Goal: Task Accomplishment & Management: Manage account settings

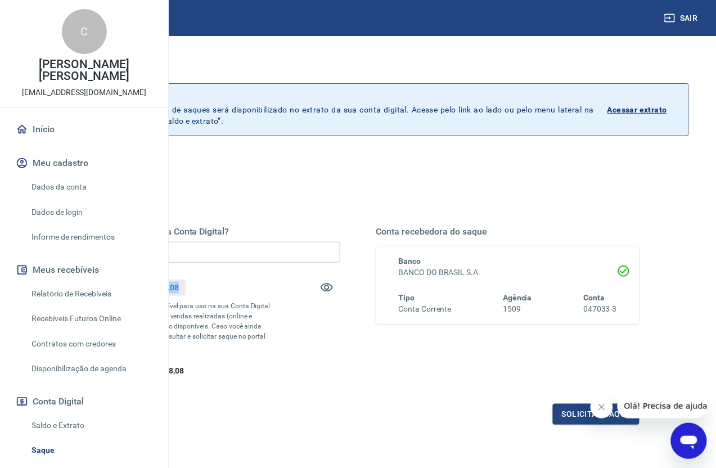
drag, startPoint x: 310, startPoint y: 287, endPoint x: 360, endPoint y: 295, distance: 50.6
click at [340, 295] on div "Saldo total*: R$ 2.378,08" at bounding box center [208, 287] width 264 height 27
copy p "2.378,08"
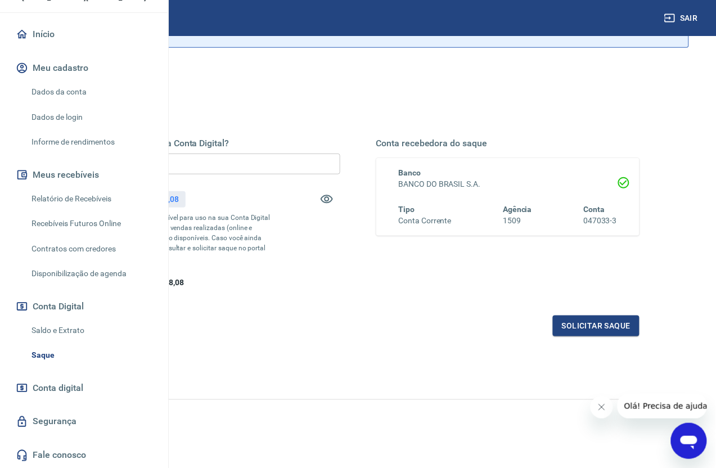
scroll to position [130, 0]
click at [83, 332] on link "Saldo e Extrato" at bounding box center [91, 330] width 128 height 23
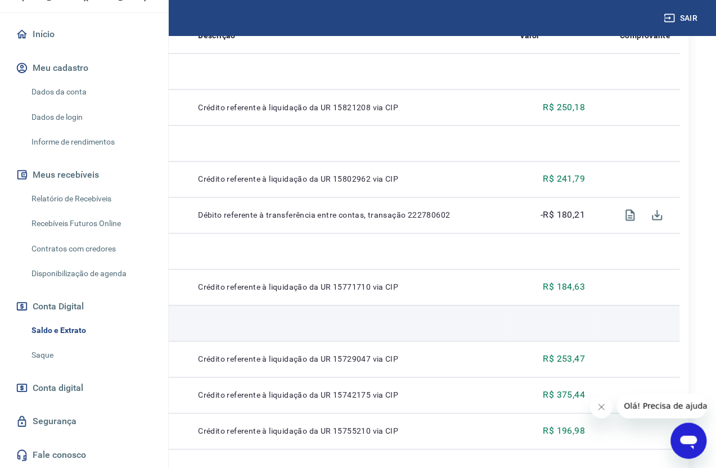
scroll to position [267, 0]
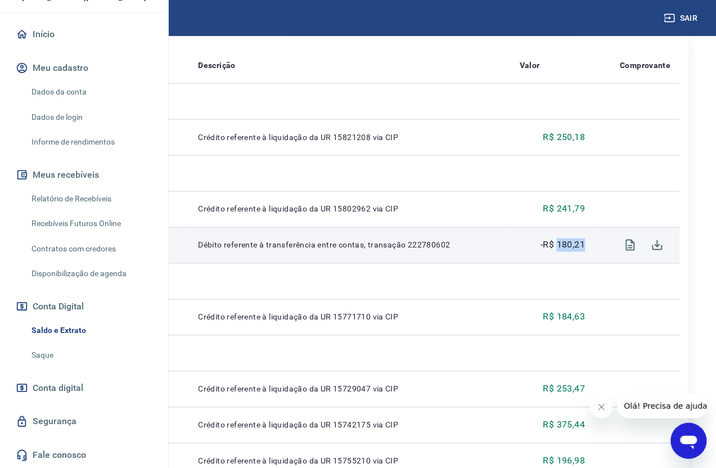
drag, startPoint x: 606, startPoint y: 271, endPoint x: 571, endPoint y: 266, distance: 35.8
click at [571, 263] on td "-R$ 180,21" at bounding box center [552, 245] width 84 height 36
copy p "180,21"
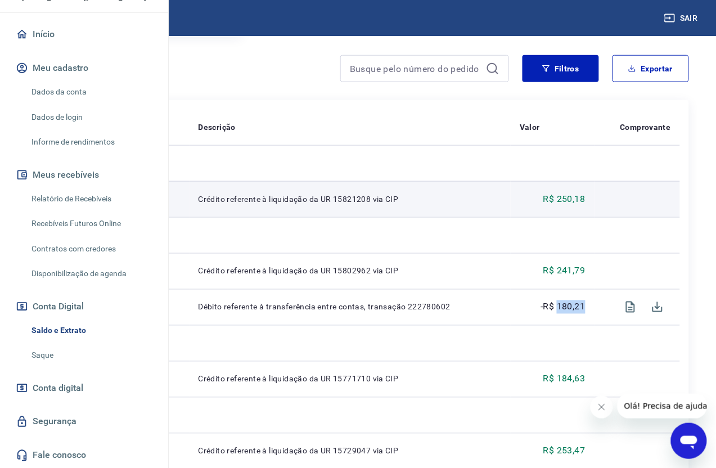
scroll to position [211, 0]
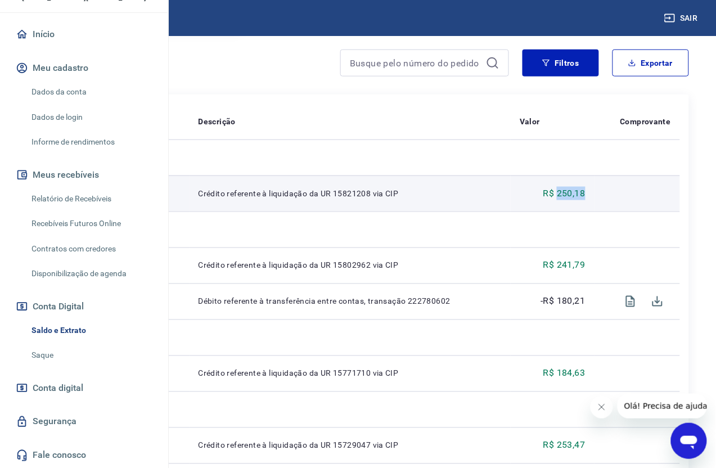
drag, startPoint x: 624, startPoint y: 212, endPoint x: 569, endPoint y: 219, distance: 55.5
click at [571, 211] on tr "20267978 Crédito referente à liquidação da UR 15821208 via CIP R$ 250,18" at bounding box center [358, 193] width 644 height 36
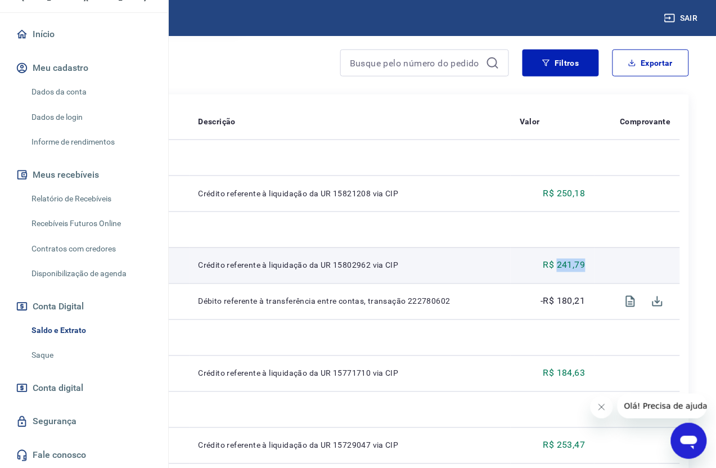
drag, startPoint x: 605, startPoint y: 292, endPoint x: 572, endPoint y: 291, distance: 33.8
click at [572, 283] on td "R$ 241,79" at bounding box center [552, 265] width 84 height 36
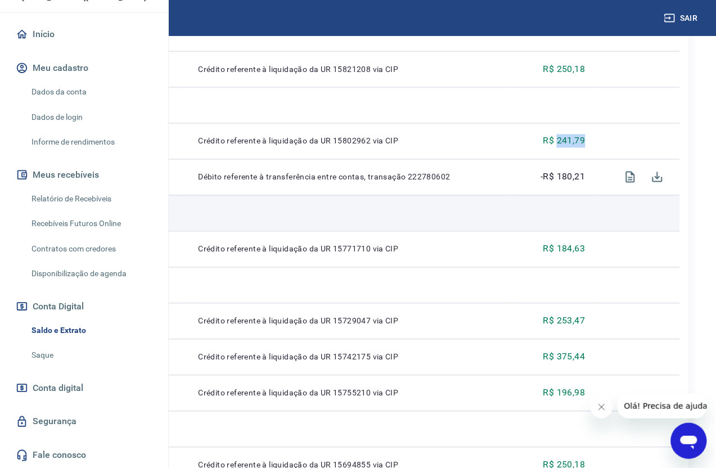
scroll to position [351, 0]
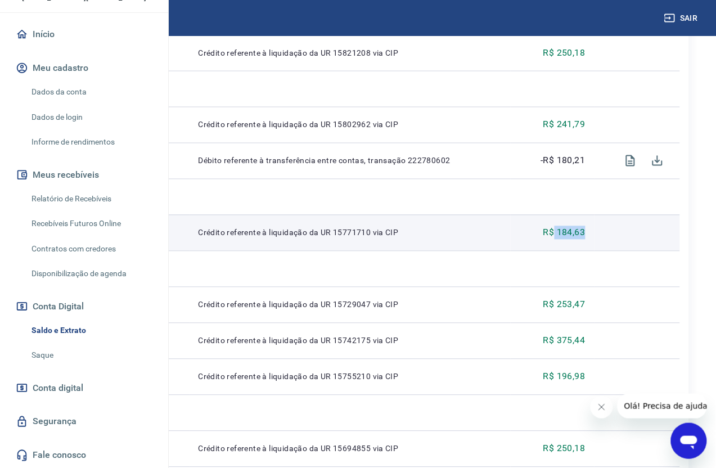
drag, startPoint x: 606, startPoint y: 261, endPoint x: 568, endPoint y: 252, distance: 39.4
click at [568, 251] on td "R$ 184,63" at bounding box center [552, 233] width 84 height 36
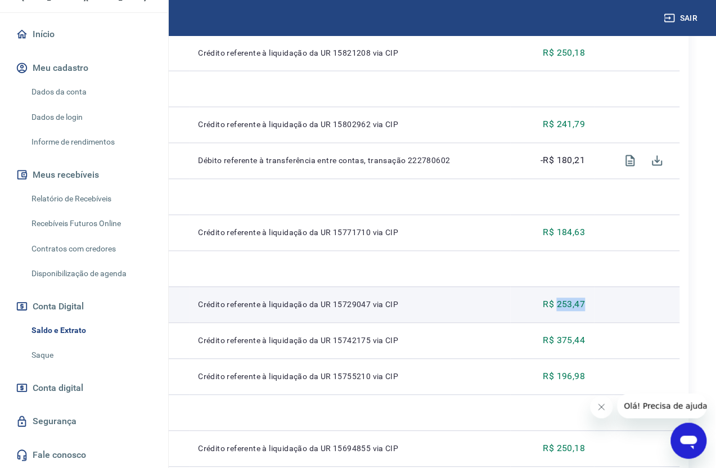
drag, startPoint x: 605, startPoint y: 333, endPoint x: 571, endPoint y: 330, distance: 34.4
click at [571, 323] on tr "20163214 Crédito referente à liquidação da UR 15729047 via CIP R$ 253,47" at bounding box center [358, 305] width 644 height 36
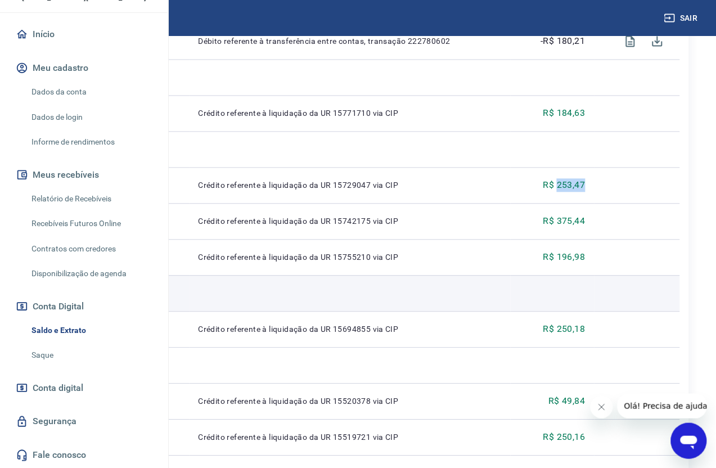
scroll to position [492, 0]
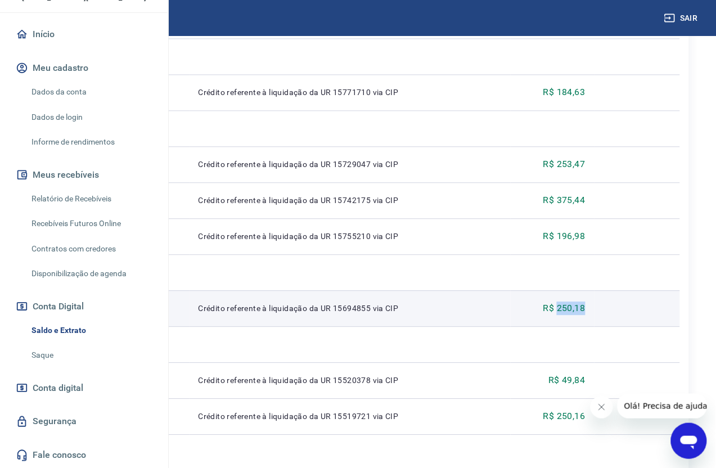
drag, startPoint x: 611, startPoint y: 340, endPoint x: 569, endPoint y: 330, distance: 43.2
click at [569, 326] on tr "20121840 Crédito referente à liquidação da UR 15694855 via CIP R$ 250,18" at bounding box center [358, 308] width 644 height 36
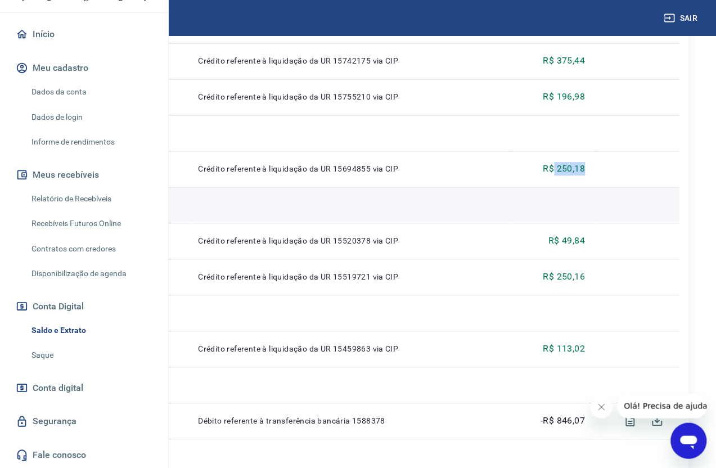
scroll to position [632, 0]
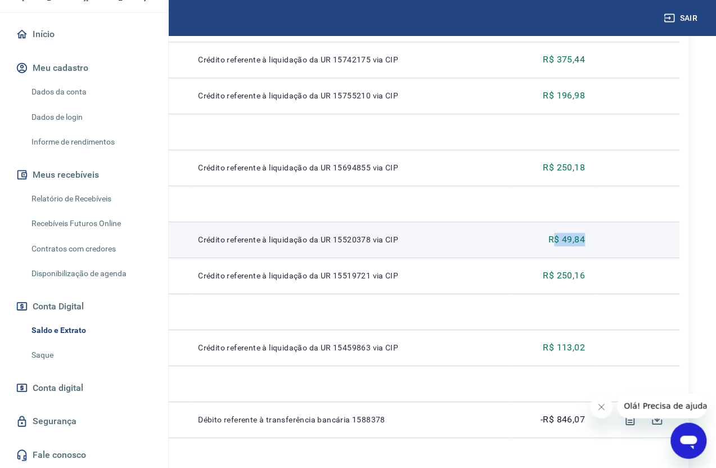
drag, startPoint x: 615, startPoint y: 263, endPoint x: 568, endPoint y: 264, distance: 47.2
click at [568, 257] on tr "19919130 Crédito referente à liquidação da UR 15520378 via CIP R$ 49,84" at bounding box center [358, 239] width 644 height 36
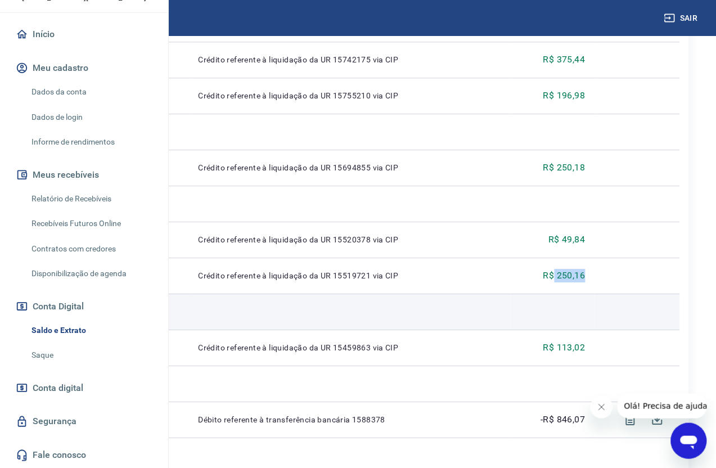
drag, startPoint x: 615, startPoint y: 299, endPoint x: 616, endPoint y: 330, distance: 31.5
click at [566, 293] on tr "19918472 Crédito referente à liquidação da UR 15519721 via CIP R$ 250,16" at bounding box center [358, 275] width 644 height 36
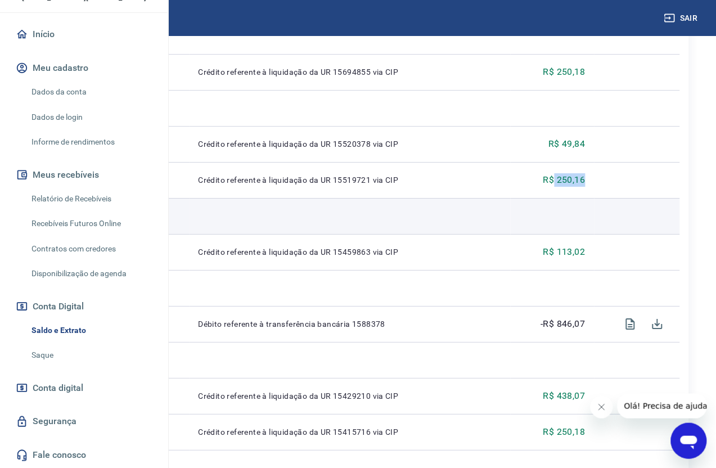
scroll to position [773, 0]
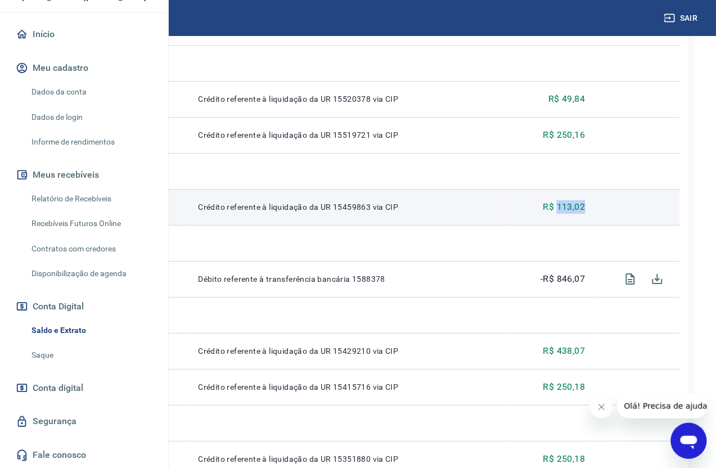
drag, startPoint x: 616, startPoint y: 229, endPoint x: 572, endPoint y: 231, distance: 43.9
click at [572, 225] on tr "19848195 Crédito referente à liquidação da UR 15459863 via CIP R$ 113,02" at bounding box center [358, 207] width 644 height 36
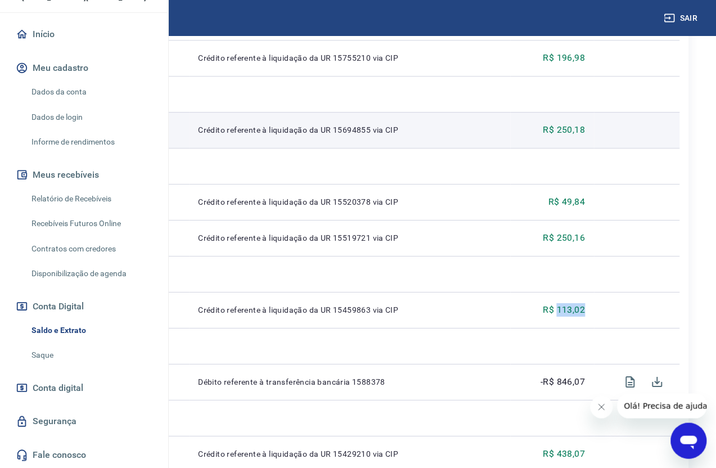
scroll to position [562, 0]
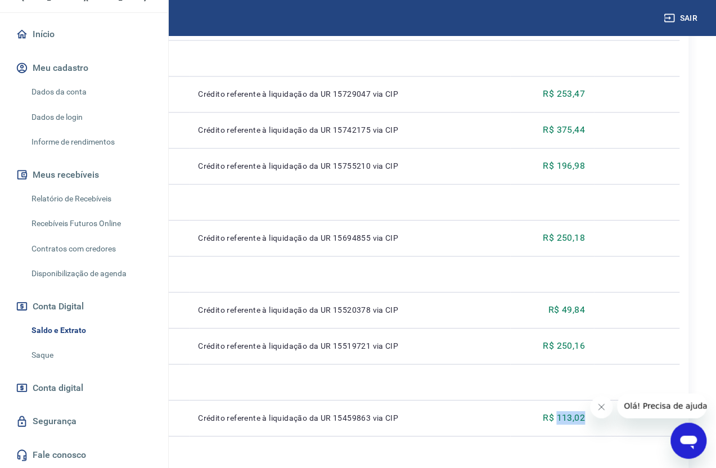
click at [57, 355] on link "Saque" at bounding box center [91, 354] width 128 height 23
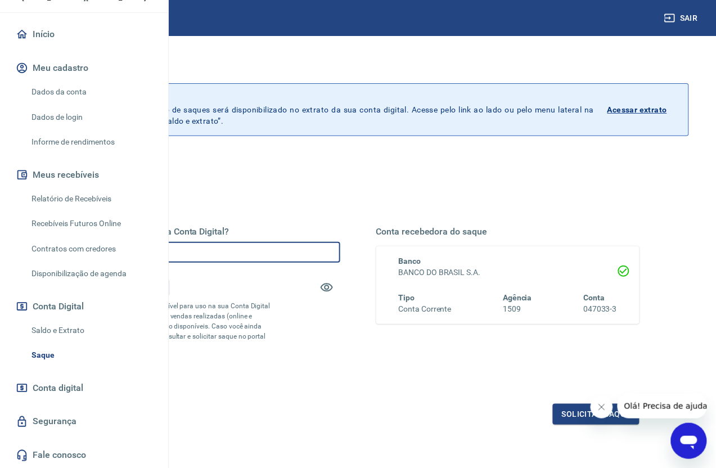
drag, startPoint x: 302, startPoint y: 253, endPoint x: 192, endPoint y: 236, distance: 111.4
click at [192, 236] on div "Quanto deseja sacar da Conta Digital? R$ 0,00 ​ Saldo total*: R$ 0,00 *Correspo…" at bounding box center [358, 355] width 662 height 402
paste input "1.985,48"
type input "R$ 1.985,48"
click at [572, 424] on button "Solicitar saque" at bounding box center [596, 414] width 87 height 21
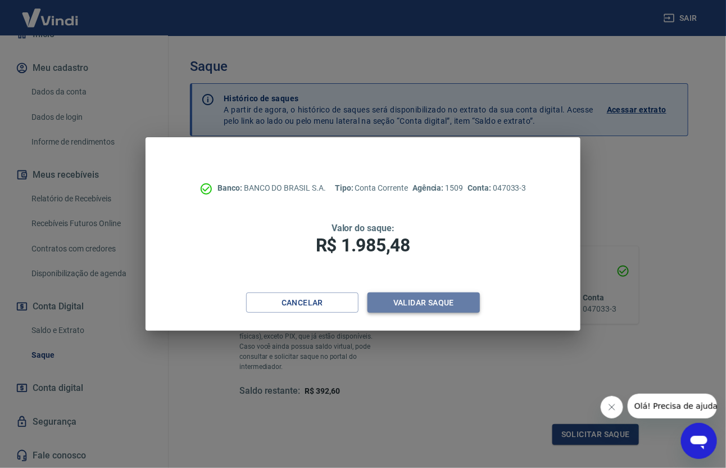
click at [395, 301] on button "Validar saque" at bounding box center [424, 302] width 112 height 21
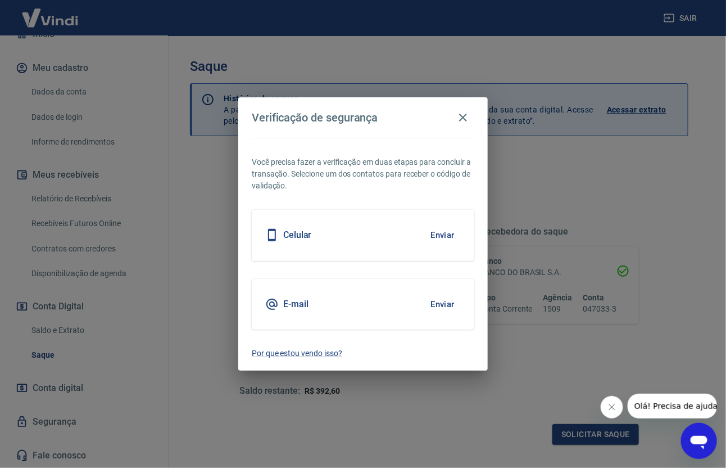
click at [356, 229] on div "Celular Enviar" at bounding box center [363, 235] width 223 height 51
click at [436, 240] on button "Enviar" at bounding box center [442, 235] width 37 height 24
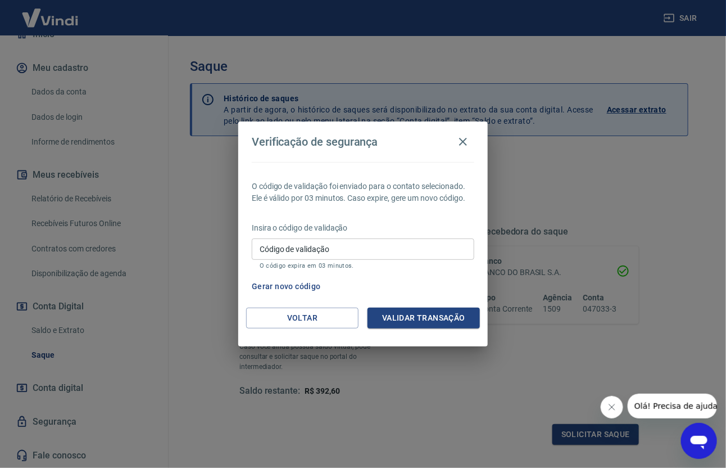
click at [357, 247] on input "Código de validação" at bounding box center [363, 248] width 223 height 21
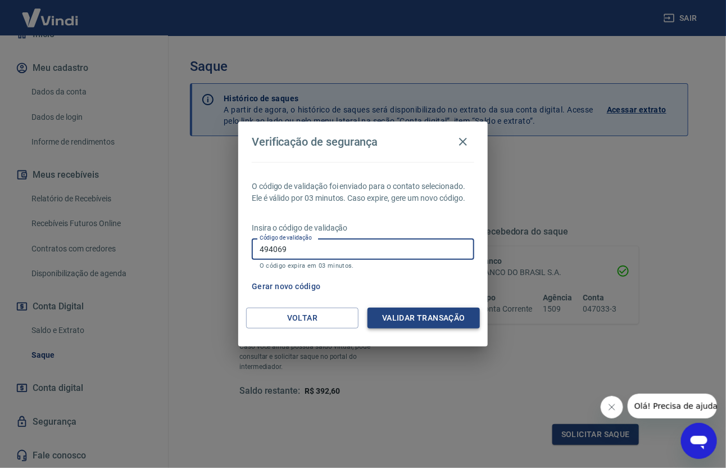
click at [398, 307] on button "Validar transação" at bounding box center [424, 317] width 112 height 21
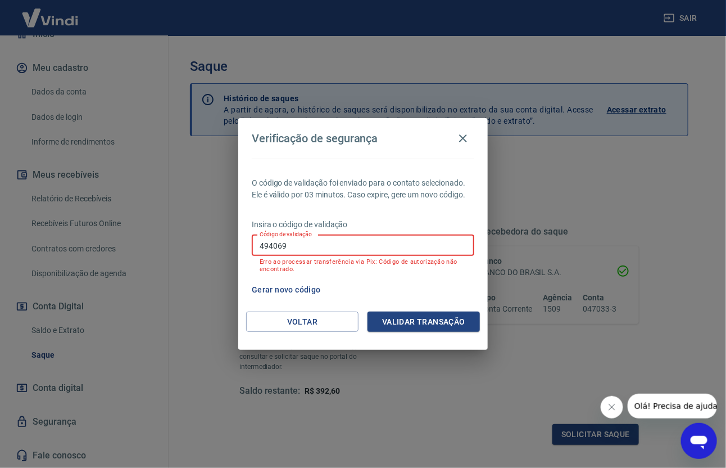
click at [330, 249] on input "494069" at bounding box center [363, 245] width 223 height 21
type input "4"
type input "519030"
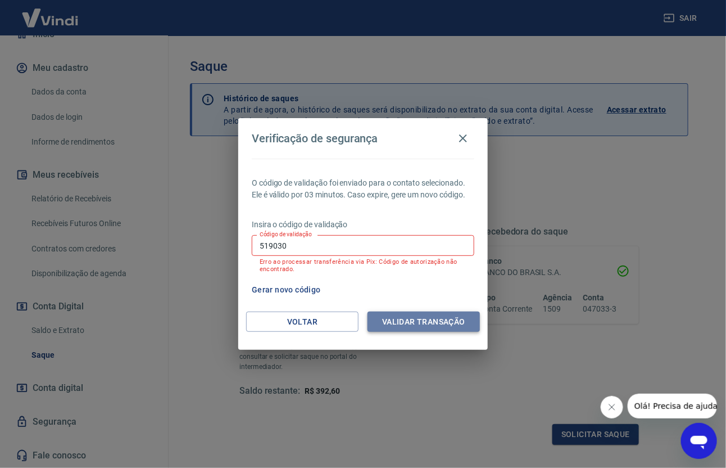
click at [402, 314] on button "Validar transação" at bounding box center [424, 321] width 112 height 21
